Goal: Task Accomplishment & Management: Use online tool/utility

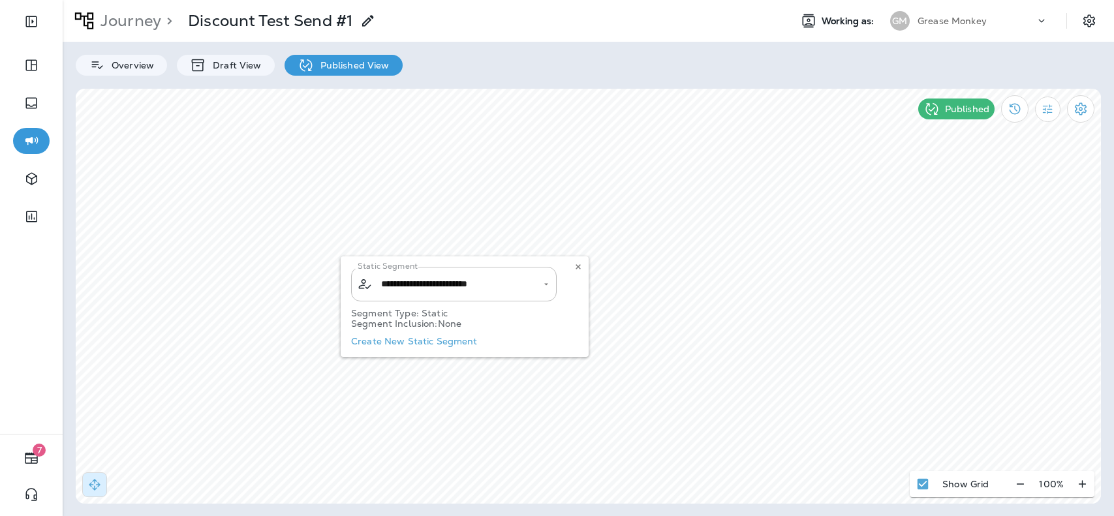
click at [953, 34] on div "Journey > Discount Test Send #1 Working as: GM Grease Monkey" at bounding box center [588, 21] width 1051 height 42
click at [966, 22] on p "Grease Monkey" at bounding box center [951, 21] width 69 height 10
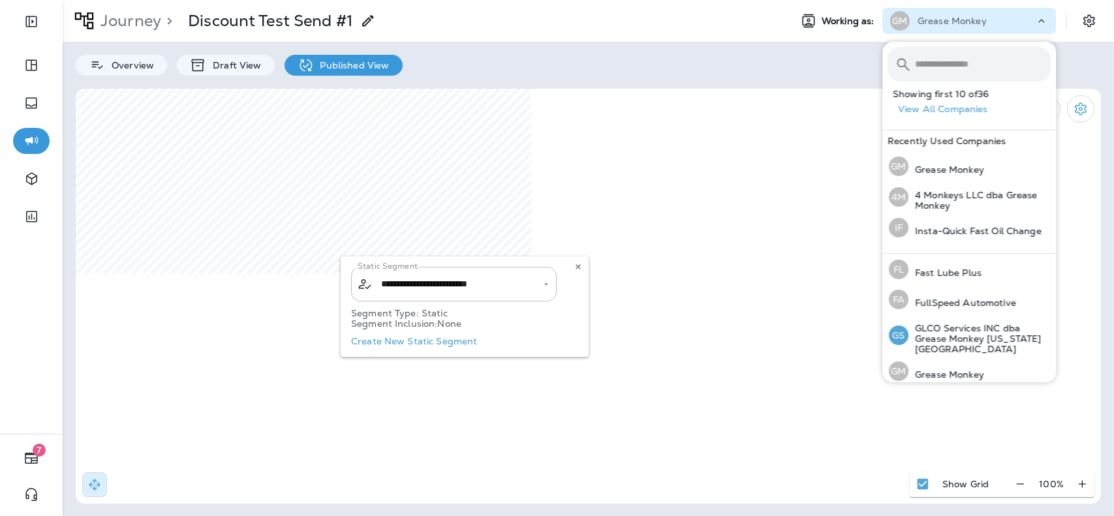
scroll to position [350, 0]
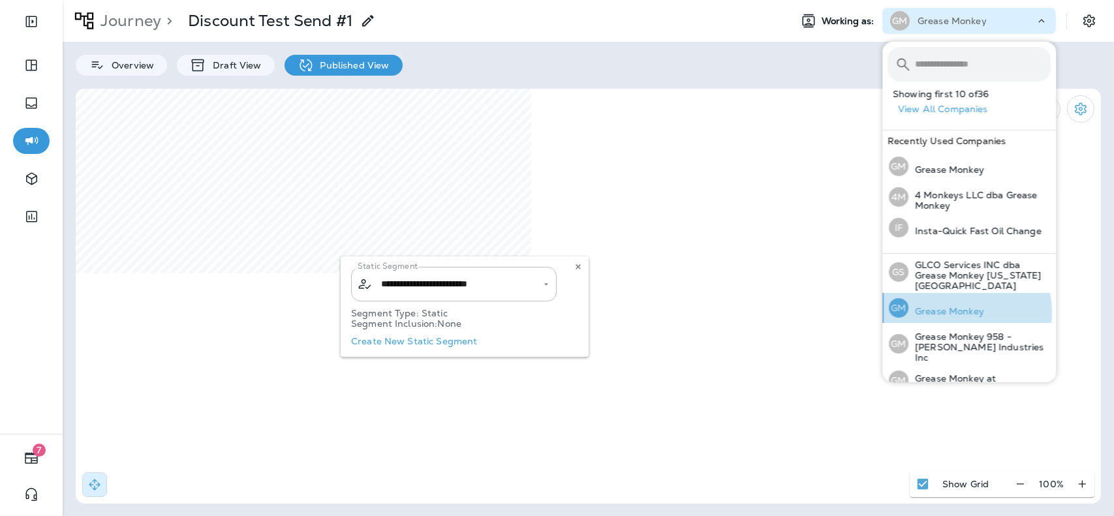
click at [953, 306] on p "Grease Monkey" at bounding box center [946, 311] width 76 height 10
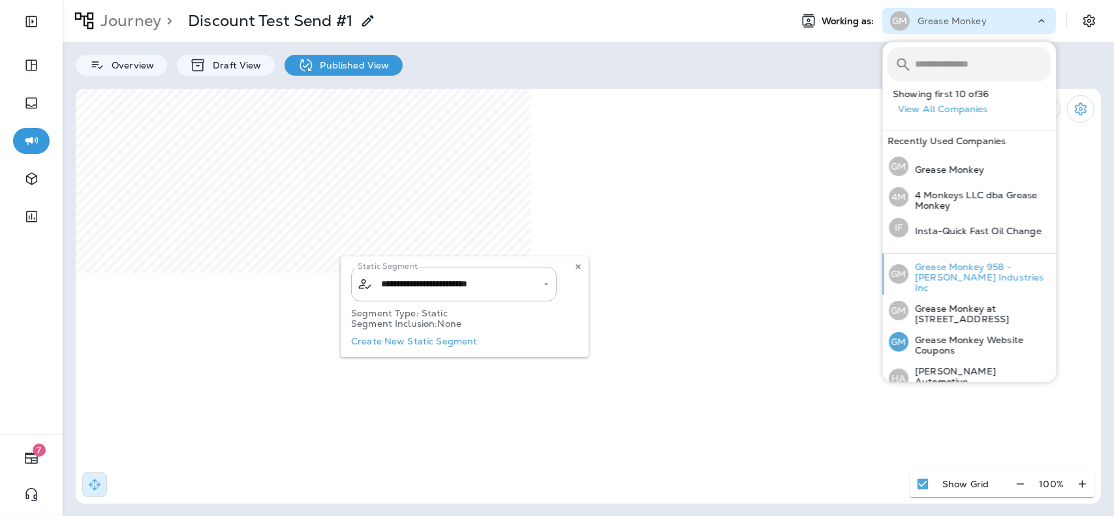
scroll to position [420, 0]
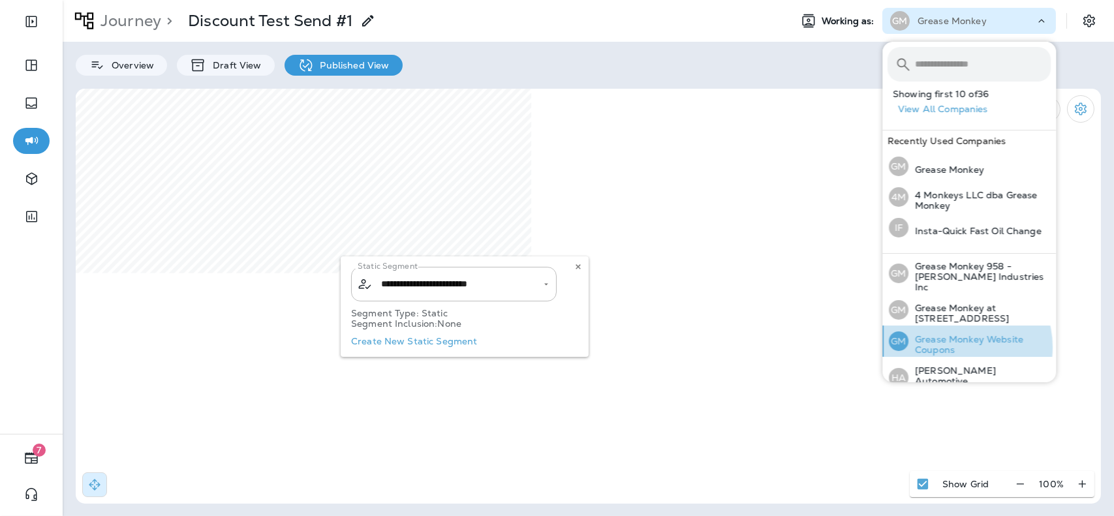
click at [957, 334] on p "Grease Monkey Website Coupons" at bounding box center [979, 344] width 142 height 21
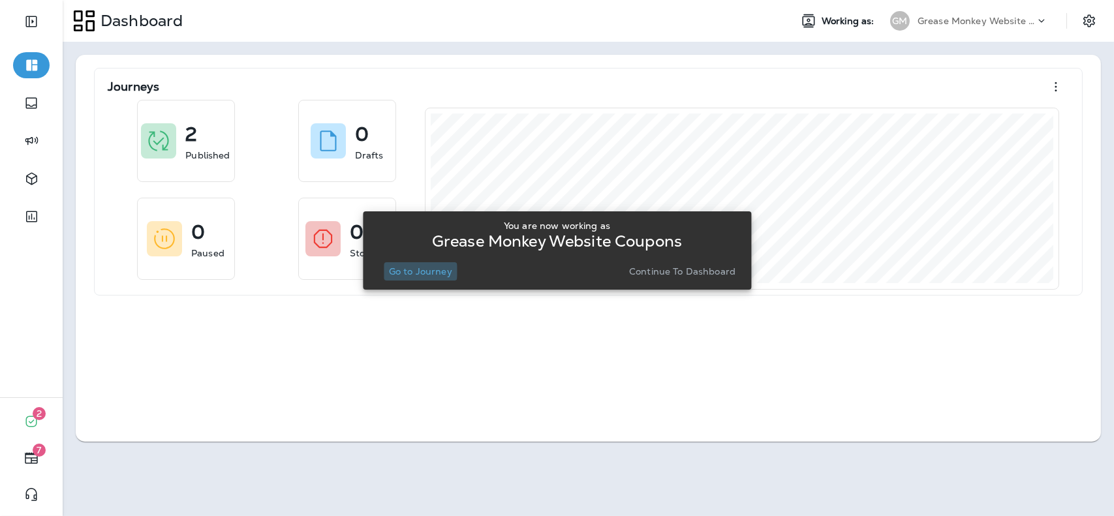
click at [412, 271] on p "Go to Journey" at bounding box center [420, 271] width 63 height 10
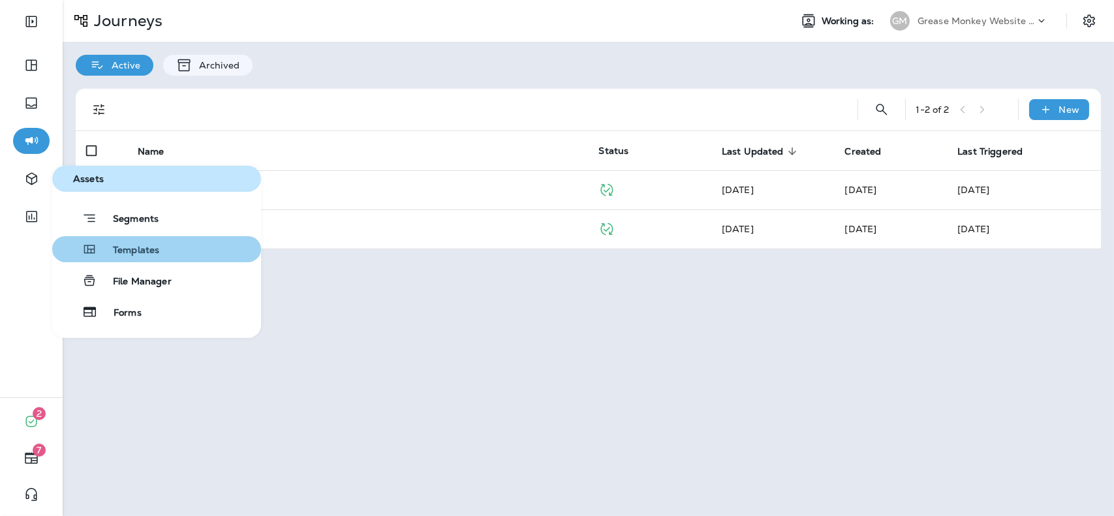
click at [181, 251] on button "Templates" at bounding box center [156, 249] width 209 height 26
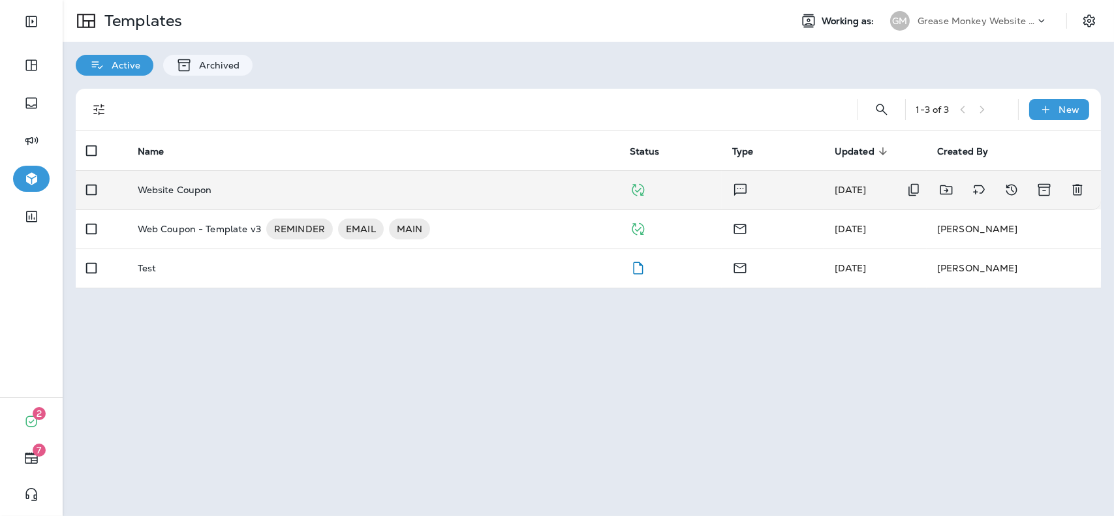
click at [248, 192] on div "Website Coupon" at bounding box center [373, 190] width 471 height 10
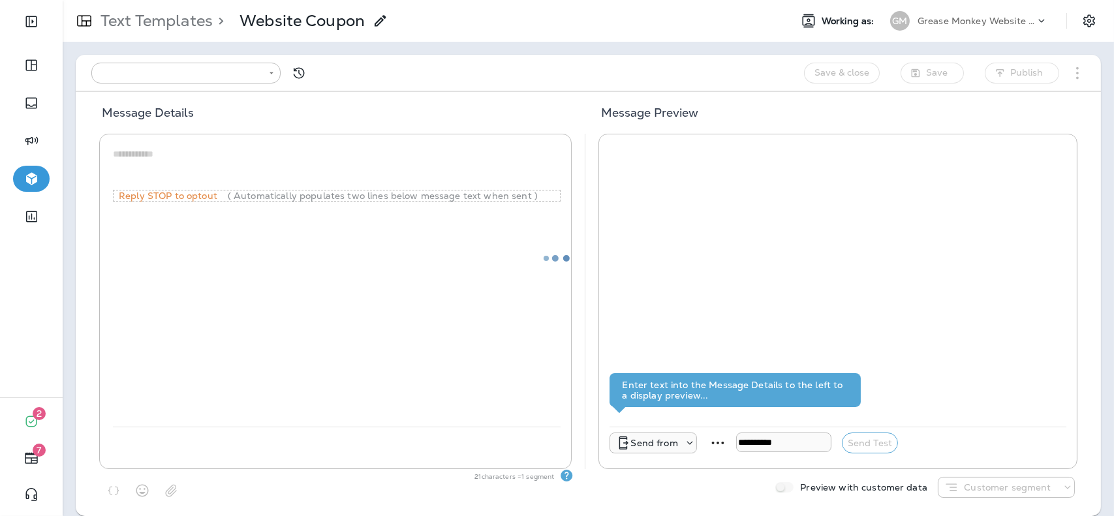
type input "**********"
type textarea "**********"
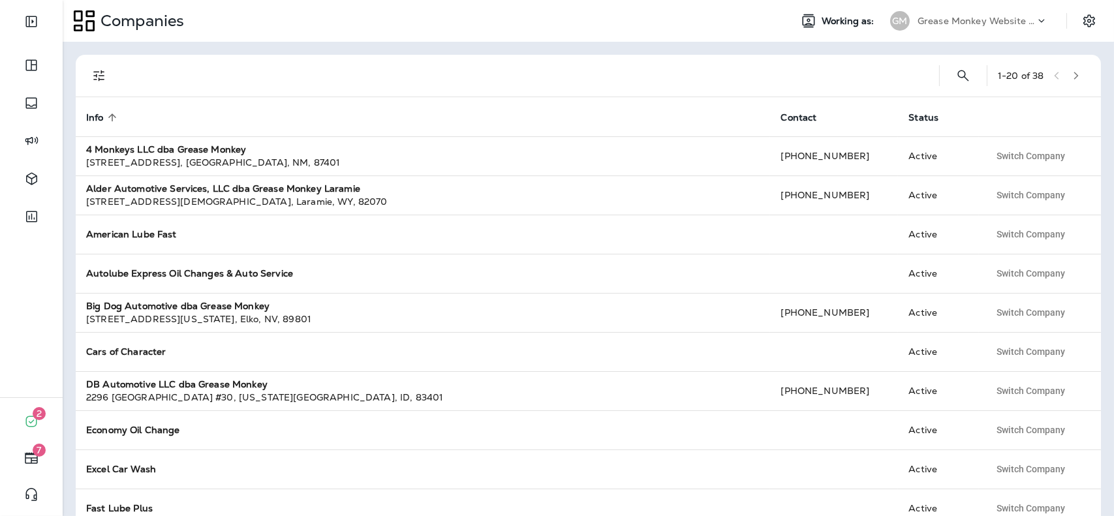
click at [945, 19] on p "Grease Monkey Website Coupons" at bounding box center [975, 21] width 117 height 10
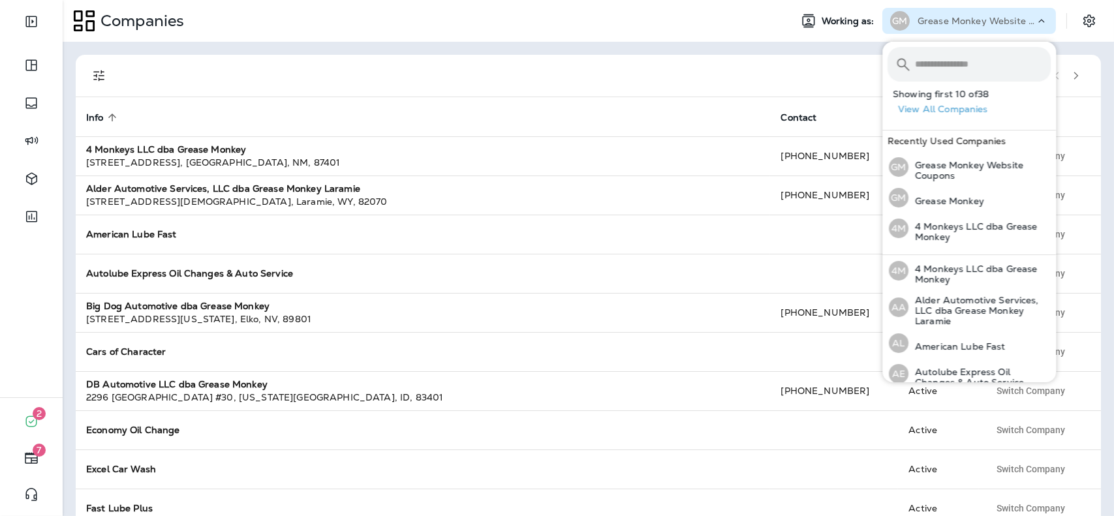
click at [856, 42] on div "1 - 20 of 38 Info sorted ascending Contact Status 4 Monkeys LLC dba Grease Monk…" at bounding box center [588, 279] width 1051 height 474
